Goal: Check status: Check status

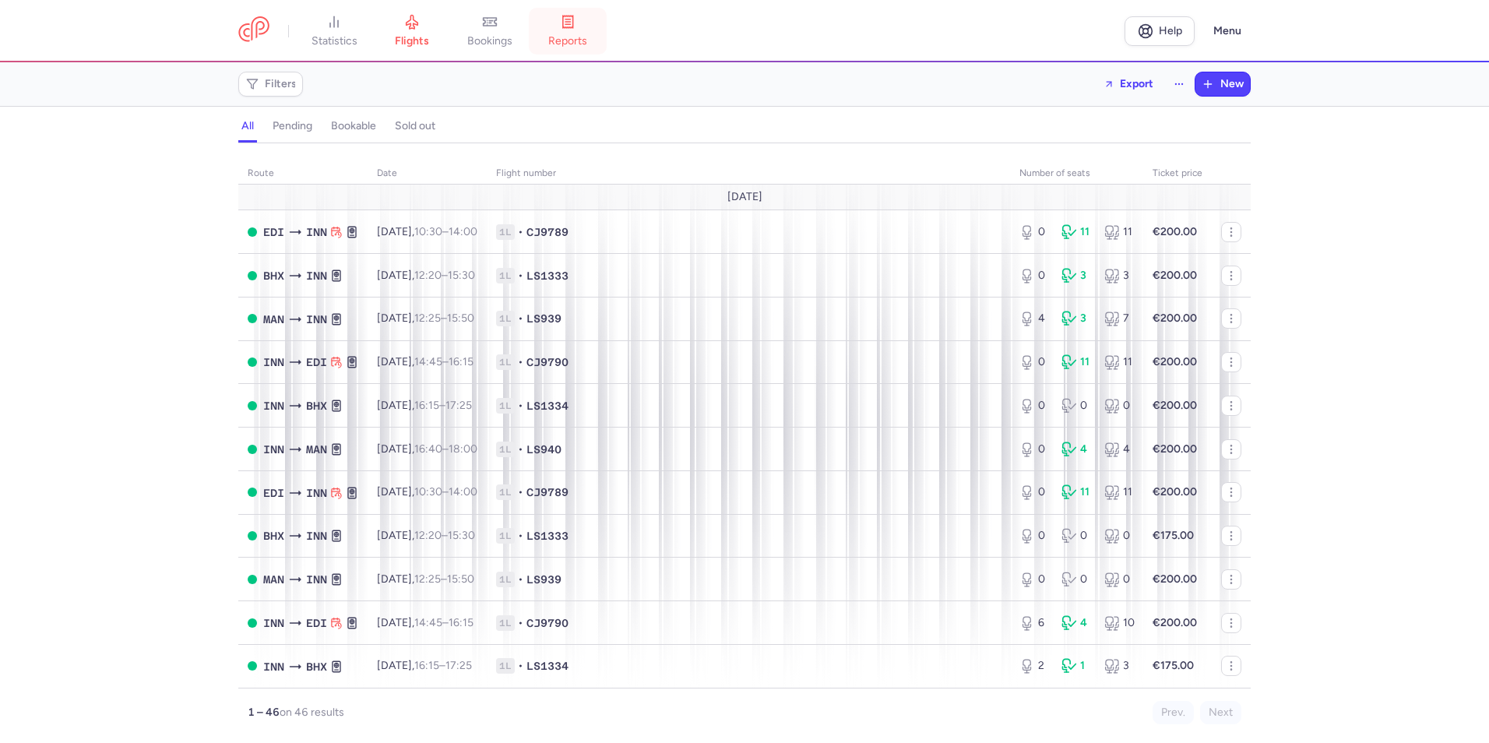
click at [561, 41] on span "reports" at bounding box center [567, 41] width 39 height 14
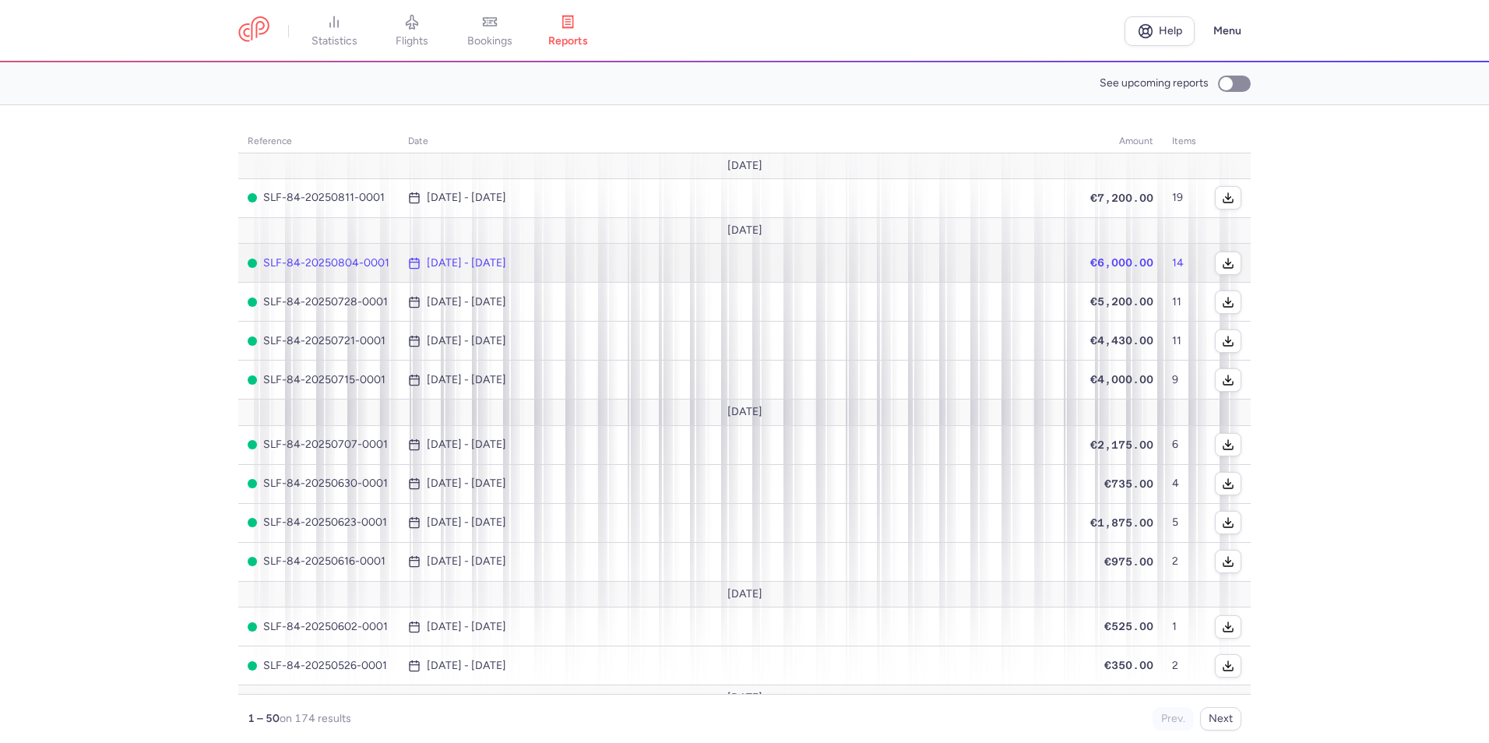
click at [448, 258] on time "[DATE] - [DATE]" at bounding box center [466, 263] width 79 height 12
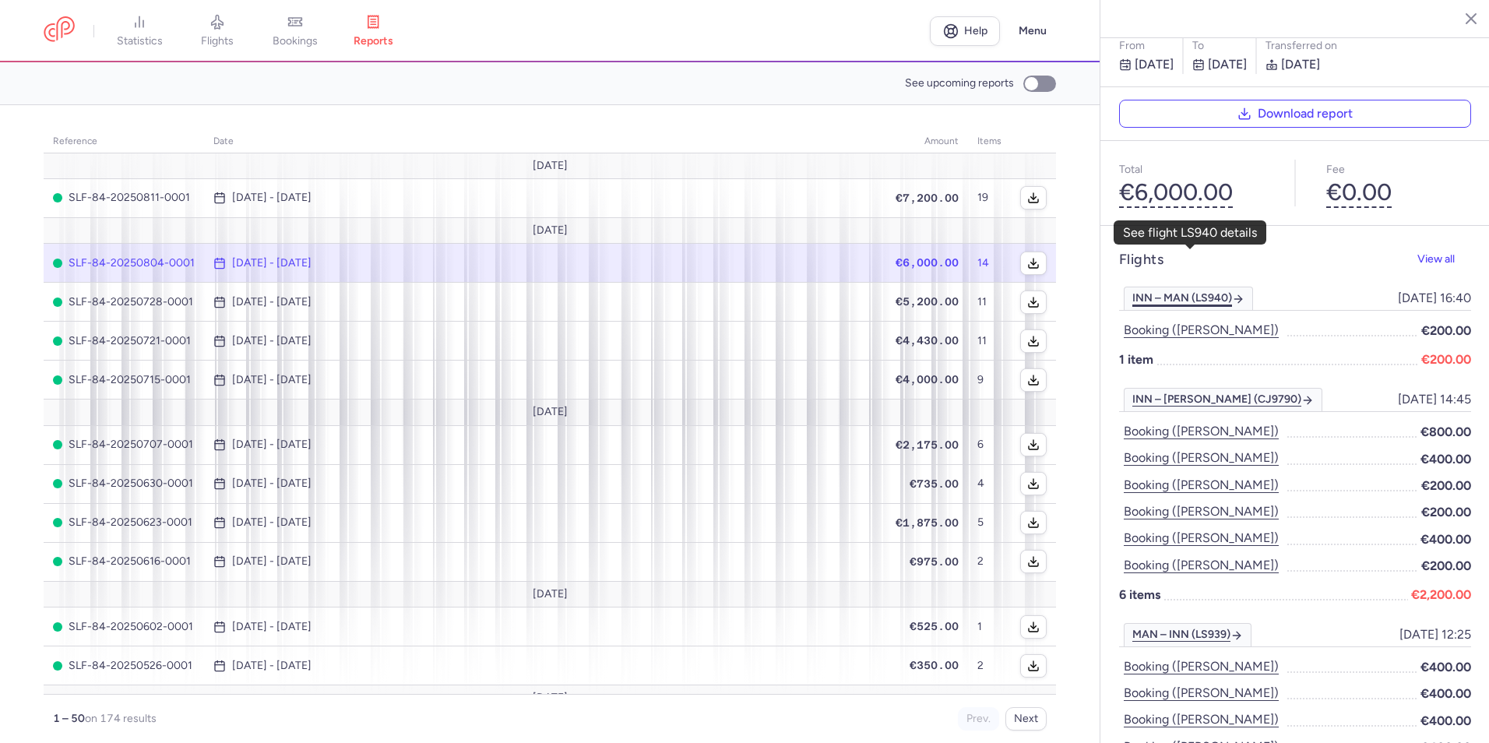
scroll to position [156, 0]
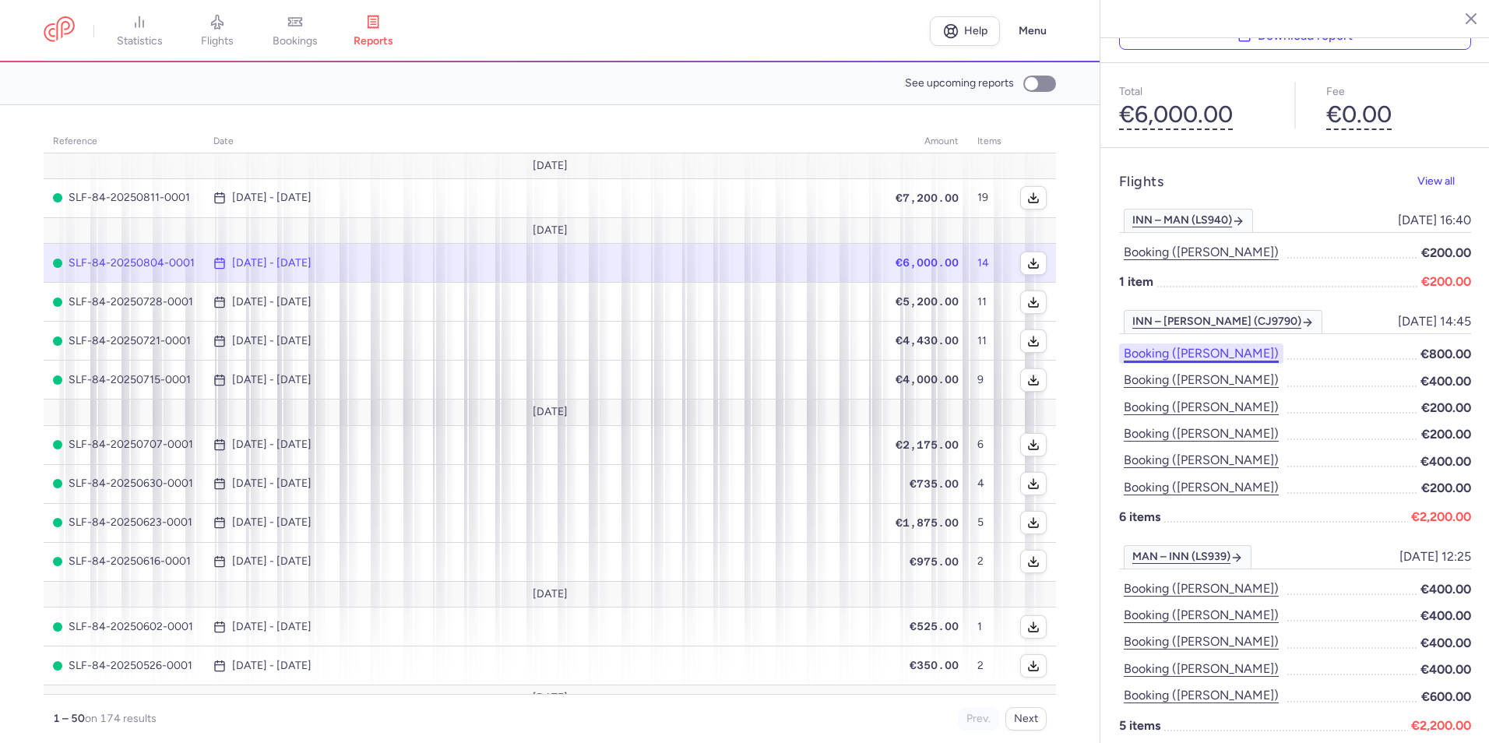
click at [1188, 343] on button "Booking ([PERSON_NAME])" at bounding box center [1201, 353] width 164 height 20
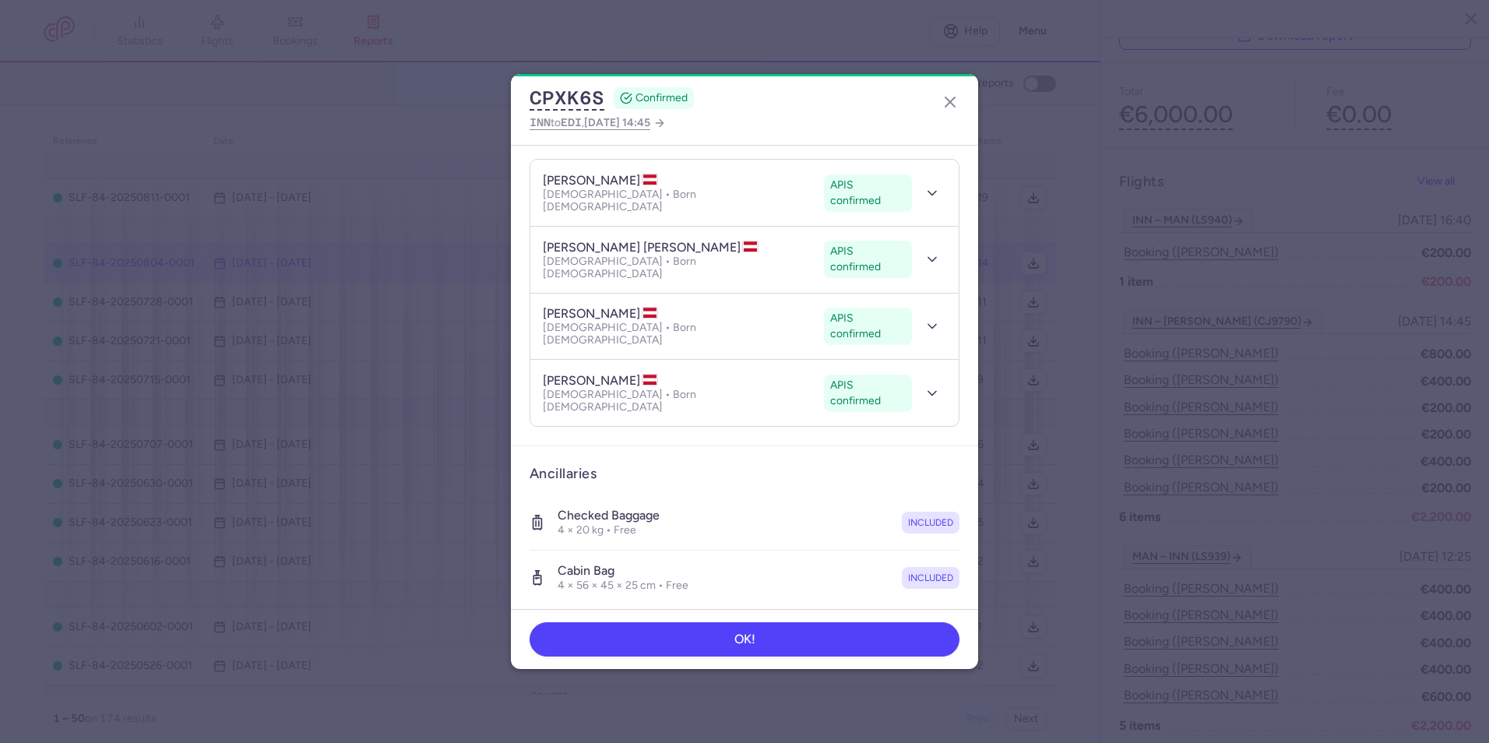
scroll to position [156, 0]
click at [951, 102] on icon "button" at bounding box center [950, 102] width 19 height 19
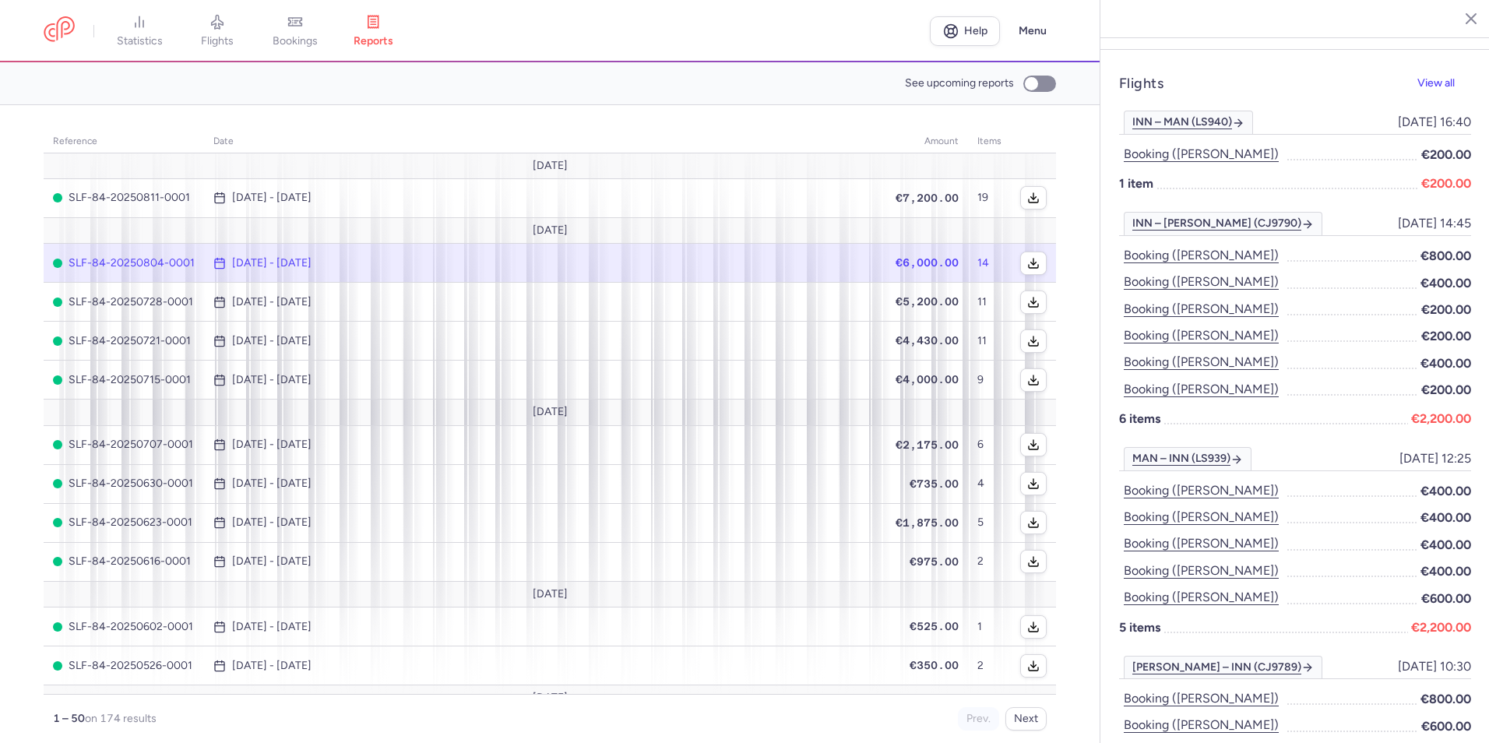
scroll to position [275, 0]
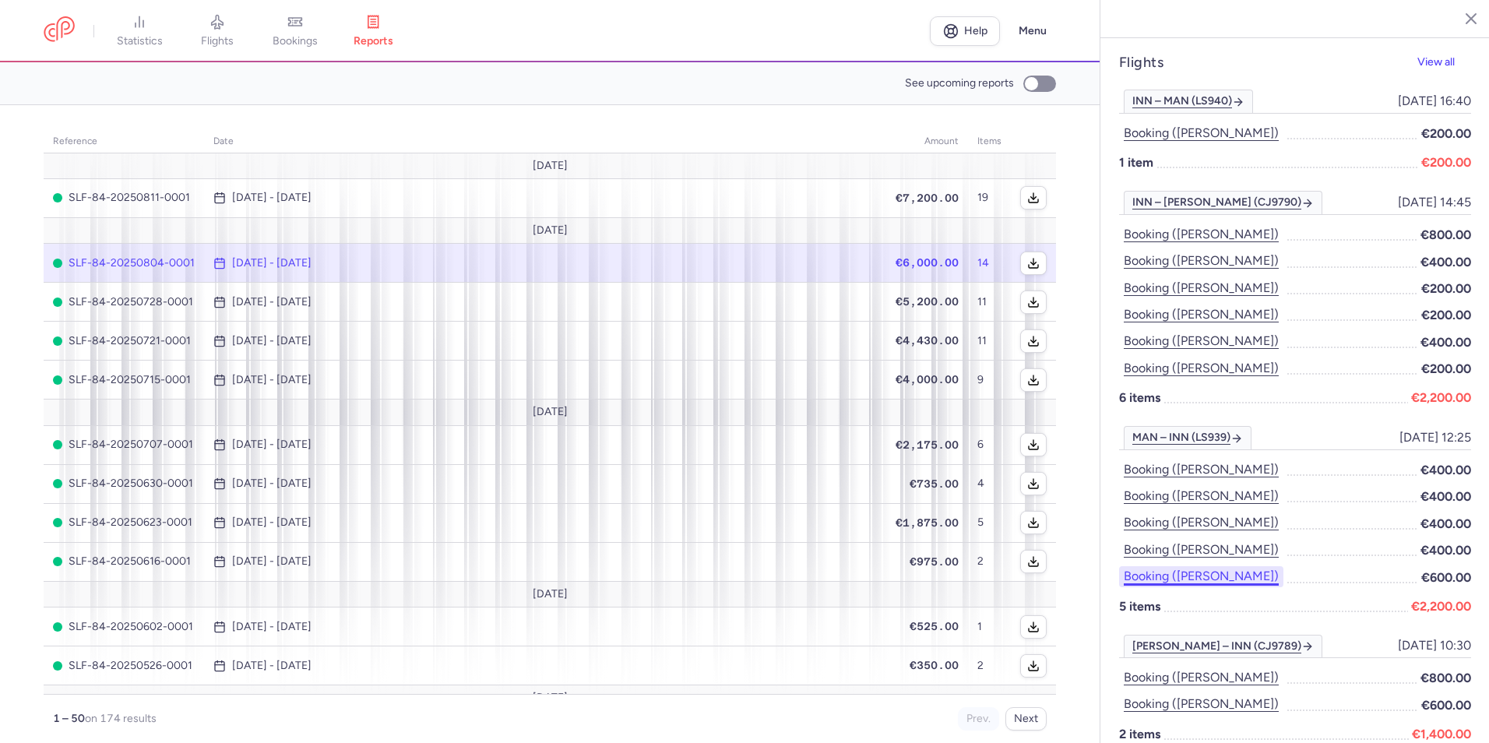
click at [1283, 566] on button "Booking ([PERSON_NAME])" at bounding box center [1201, 576] width 164 height 20
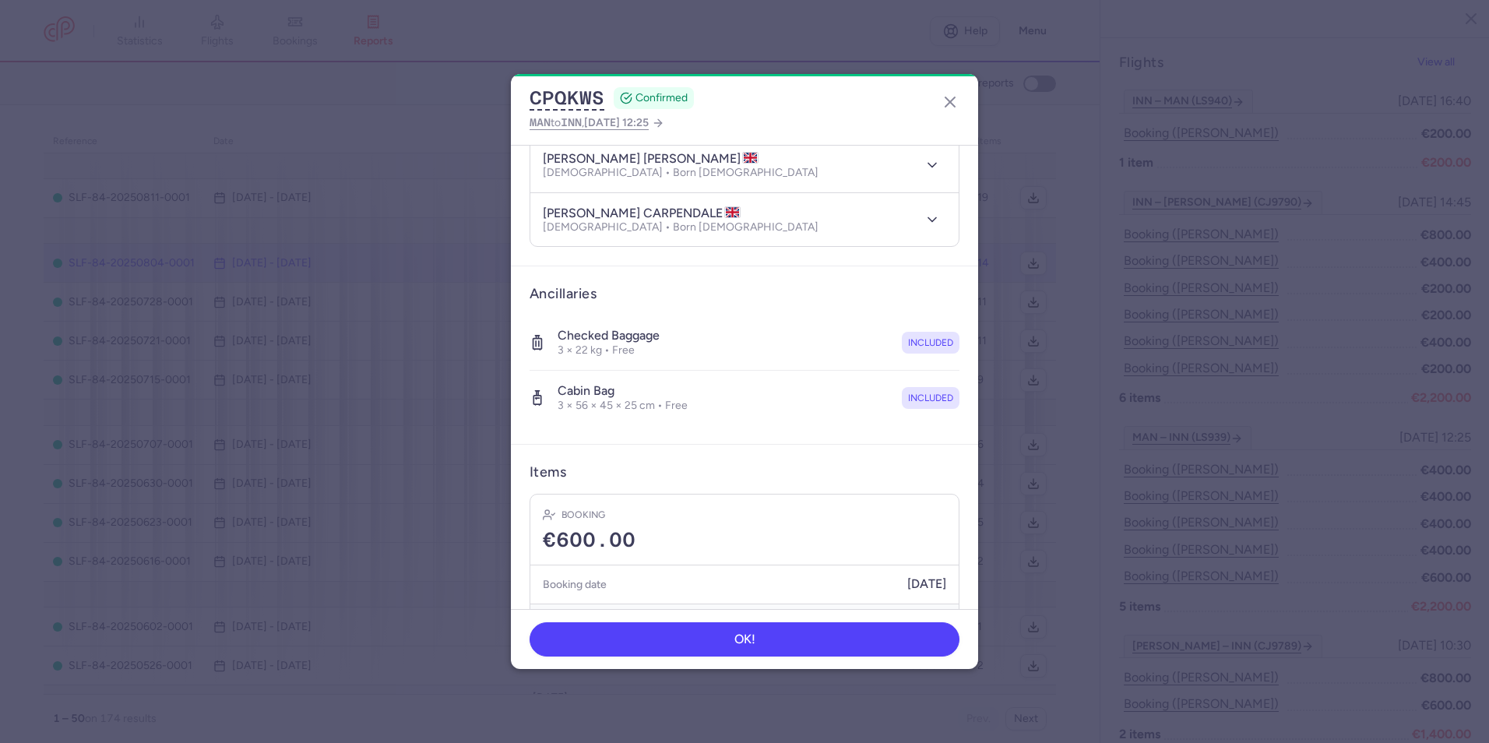
scroll to position [280, 0]
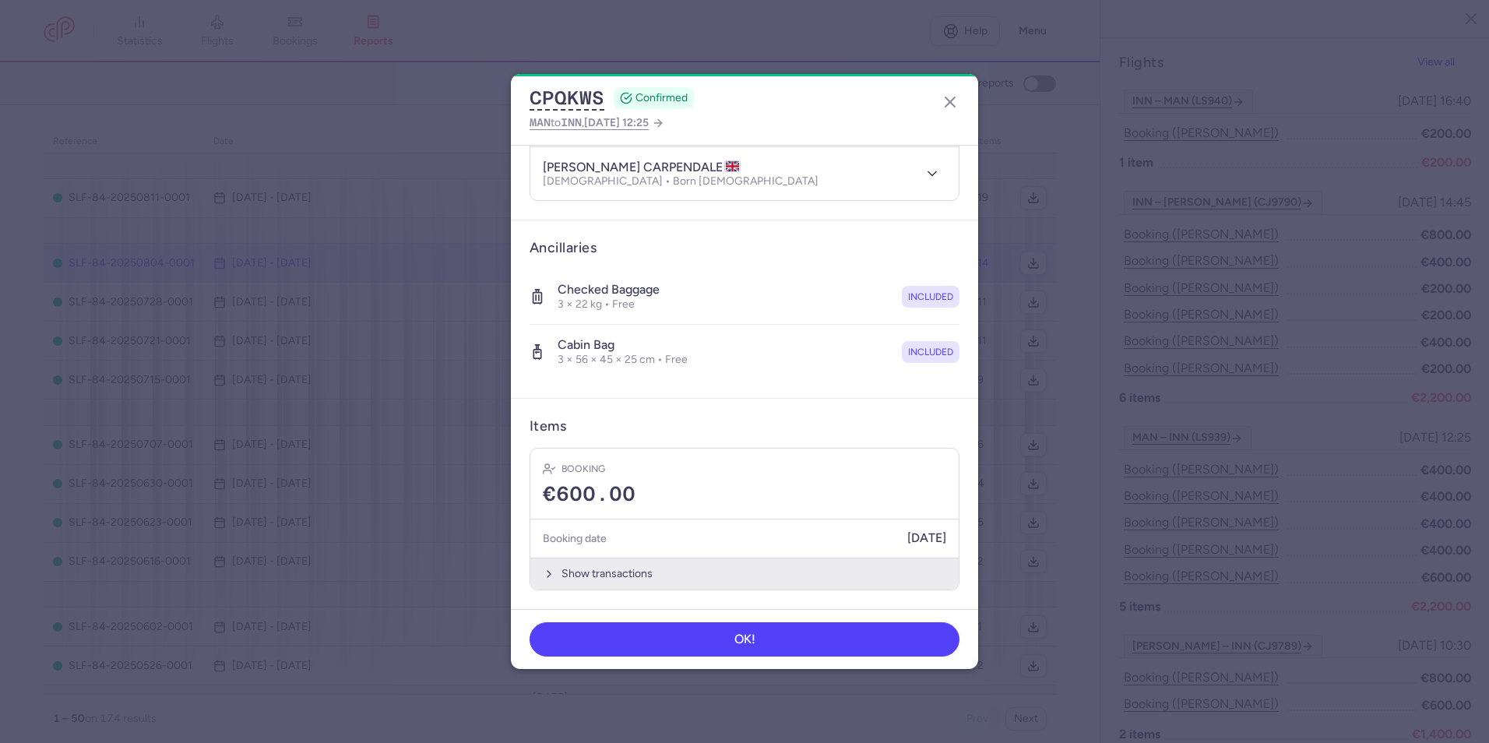
click at [607, 572] on button "Show transactions" at bounding box center [744, 573] width 428 height 32
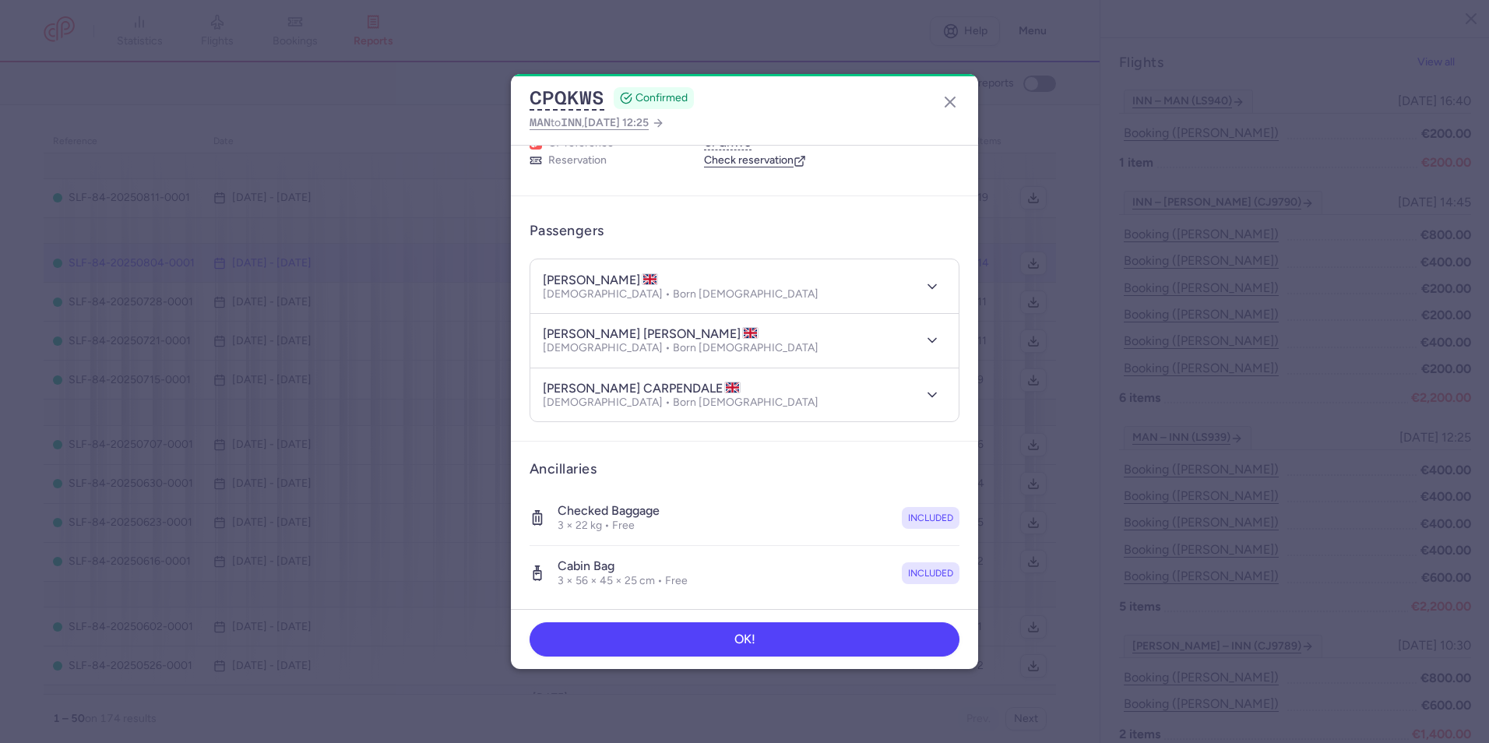
scroll to position [0, 0]
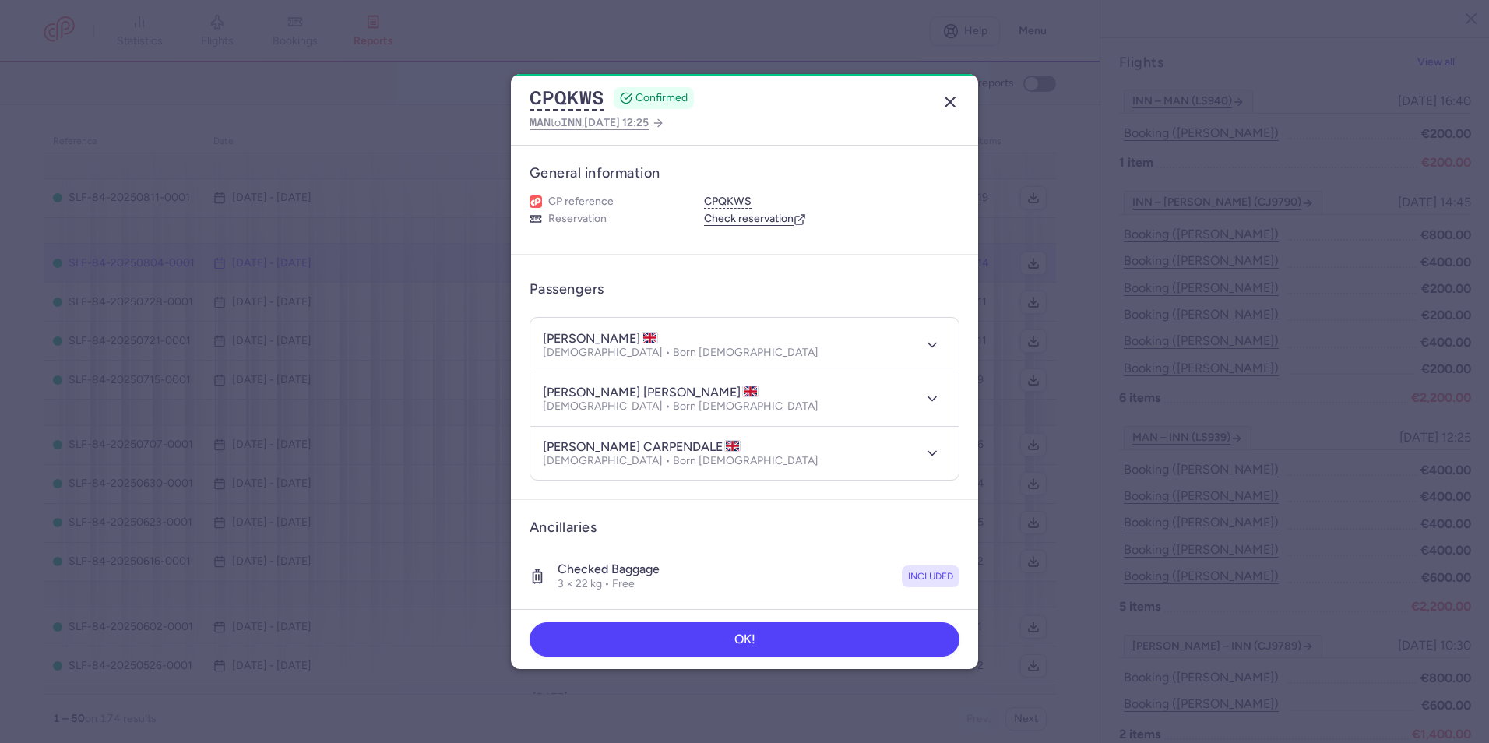
click at [946, 97] on line "button" at bounding box center [949, 101] width 9 height 9
